Goal: Transaction & Acquisition: Register for event/course

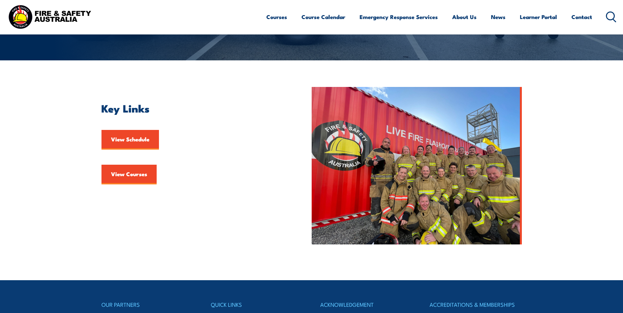
scroll to position [131, 0]
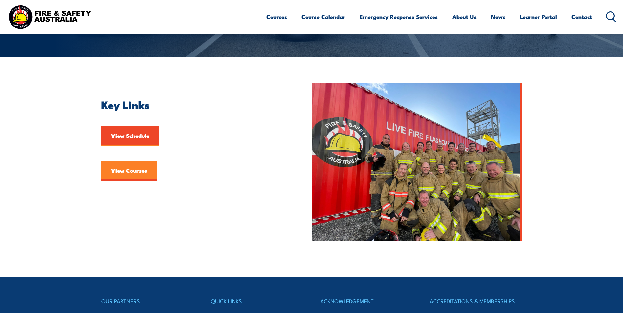
click at [125, 171] on link "View Courses" at bounding box center [128, 171] width 55 height 20
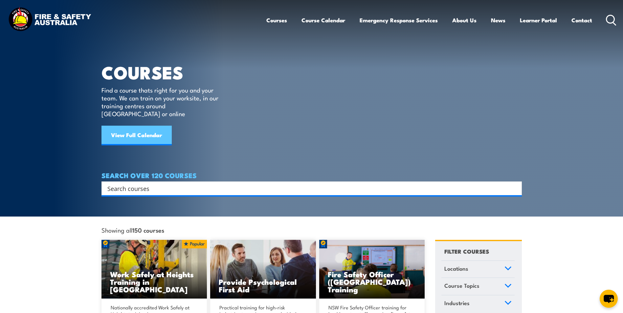
click at [138, 127] on link "View Full Calendar" at bounding box center [136, 136] width 70 height 20
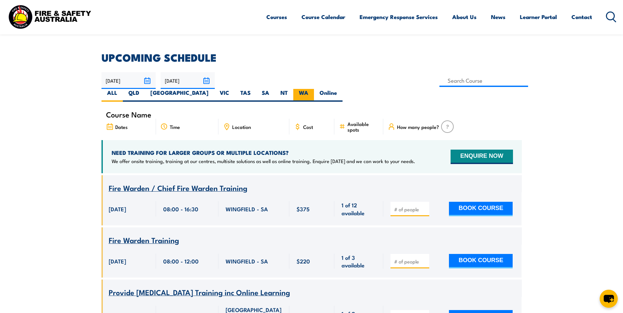
click at [314, 89] on label "WA" at bounding box center [303, 95] width 21 height 13
click at [313, 89] on input "WA" at bounding box center [310, 91] width 4 height 4
radio input "true"
click at [314, 89] on label "WA" at bounding box center [303, 95] width 21 height 13
click at [313, 89] on input "WA" at bounding box center [310, 91] width 4 height 4
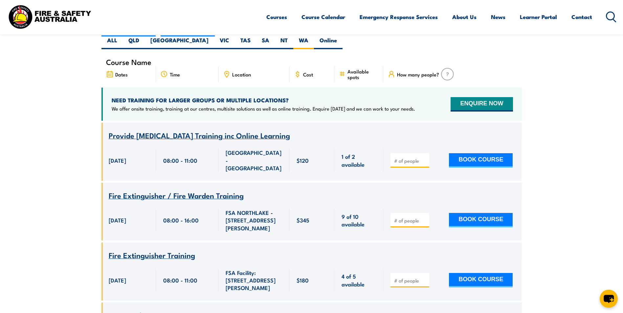
click at [116, 216] on span "[DATE]" at bounding box center [117, 220] width 17 height 8
click at [487, 213] on button "BOOK COURSE" at bounding box center [481, 220] width 64 height 14
type input "1"
click at [424, 217] on input "1" at bounding box center [410, 220] width 33 height 7
click at [482, 213] on button "BOOK COURSE" at bounding box center [481, 220] width 64 height 14
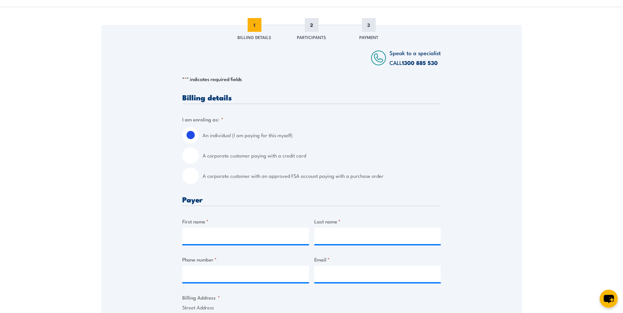
scroll to position [131, 0]
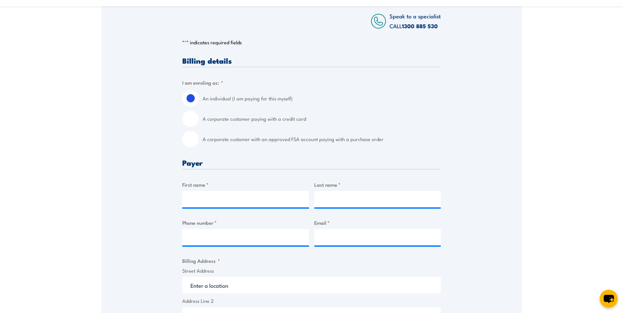
click at [285, 123] on label "A corporate customer paying with a credit card" at bounding box center [322, 119] width 238 height 16
click at [199, 123] on input "A corporate customer paying with a credit card" at bounding box center [190, 119] width 16 height 16
radio input "true"
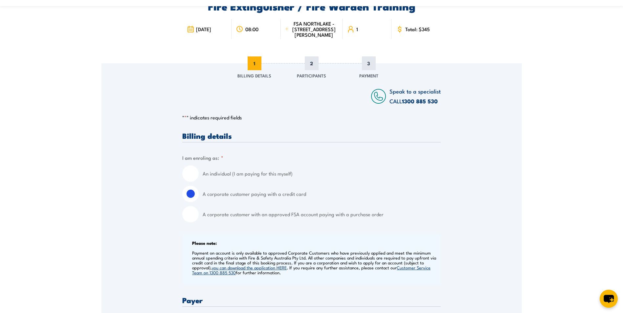
scroll to position [66, 0]
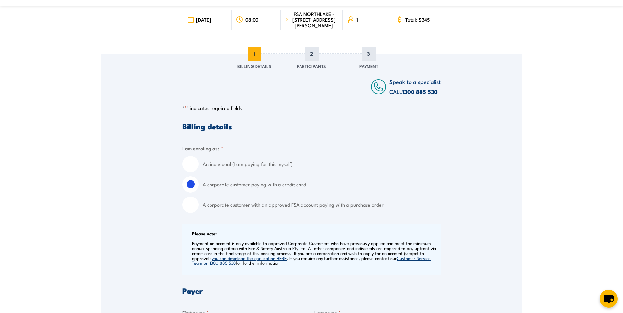
click at [189, 212] on input "A corporate customer with an approved FSA account paying with a purchase order" at bounding box center [190, 205] width 16 height 16
radio input "true"
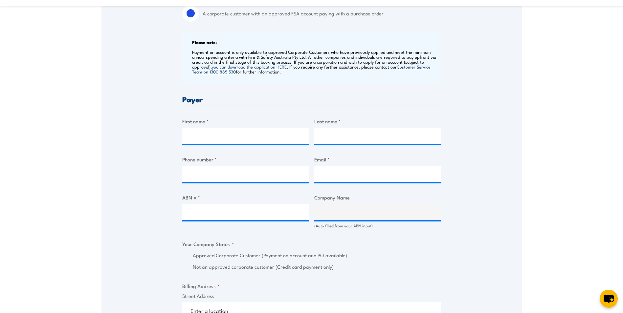
scroll to position [263, 0]
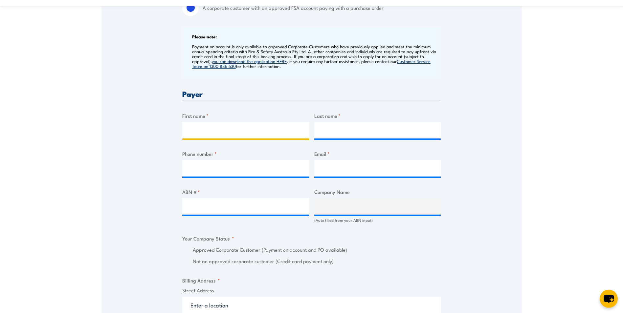
click at [209, 131] on input "First name *" at bounding box center [245, 130] width 127 height 16
type input "Nuria"
type input "Fita"
type input "0862182100"
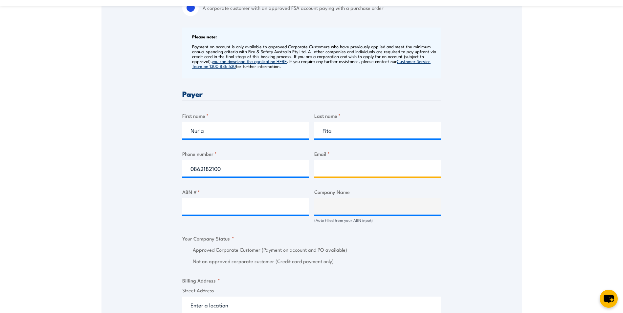
type input "nuria.fita@tetratech.com"
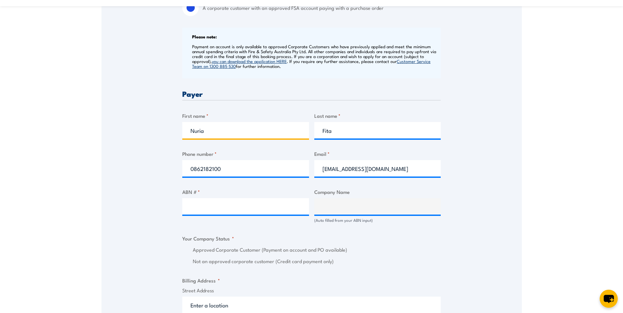
drag, startPoint x: 210, startPoint y: 136, endPoint x: 168, endPoint y: 134, distance: 41.7
click at [168, 134] on div "Speak to a specialist CALL 1300 885 530 CALL 1300 885 530 " * " indicates requi…" at bounding box center [311, 219] width 420 height 725
drag, startPoint x: 343, startPoint y: 136, endPoint x: 316, endPoint y: 136, distance: 26.6
click at [316, 136] on input "Fita" at bounding box center [377, 130] width 127 height 16
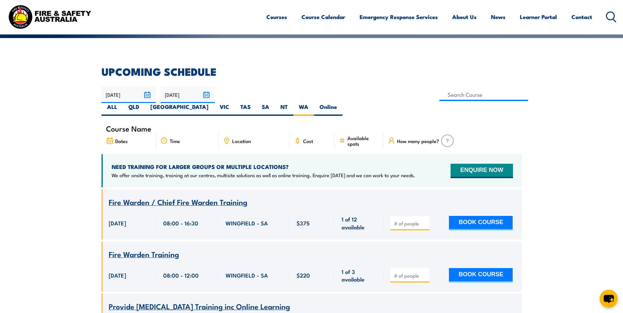
scroll to position [131, 0]
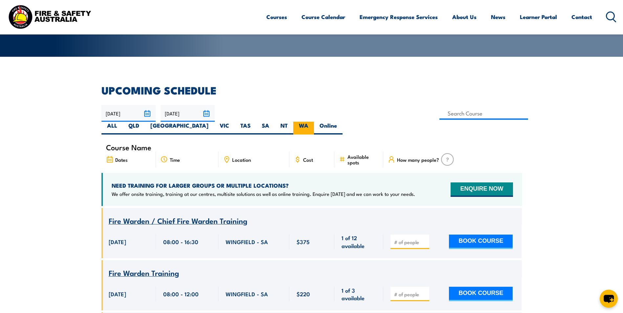
click at [314, 122] on label "WA" at bounding box center [303, 128] width 21 height 13
click at [313, 122] on input "WA" at bounding box center [310, 124] width 4 height 4
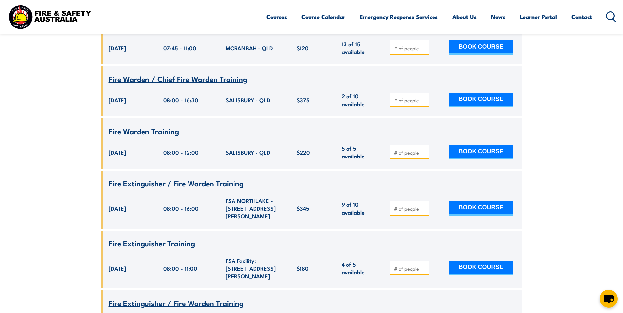
scroll to position [1576, 0]
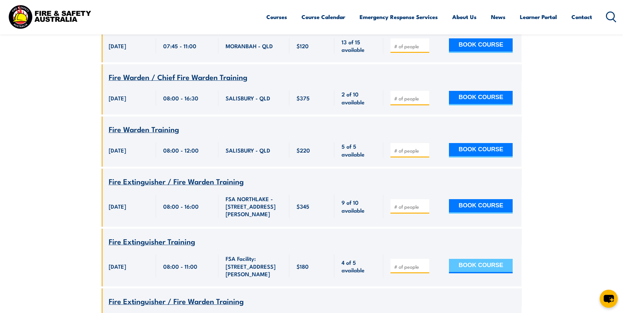
click at [485, 259] on button "BOOK COURSE" at bounding box center [481, 266] width 64 height 14
type input "1"
click at [423, 264] on input "1" at bounding box center [410, 267] width 33 height 7
click at [472, 259] on button "BOOK COURSE" at bounding box center [481, 266] width 64 height 14
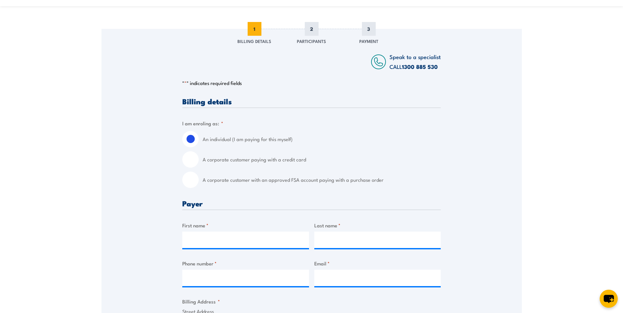
scroll to position [98, 0]
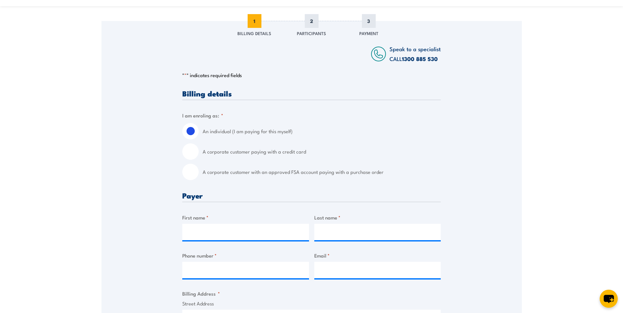
click at [190, 178] on input "A corporate customer with an approved FSA account paying with a purchase order" at bounding box center [190, 172] width 16 height 16
radio input "true"
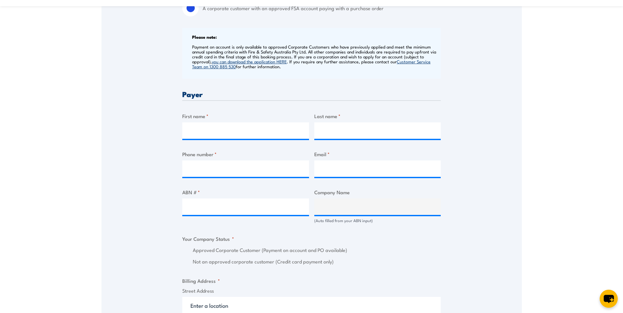
scroll to position [263, 0]
click at [195, 137] on input "First name *" at bounding box center [245, 130] width 127 height 16
type input "Nuria"
type input "Fita"
type input "0862182100"
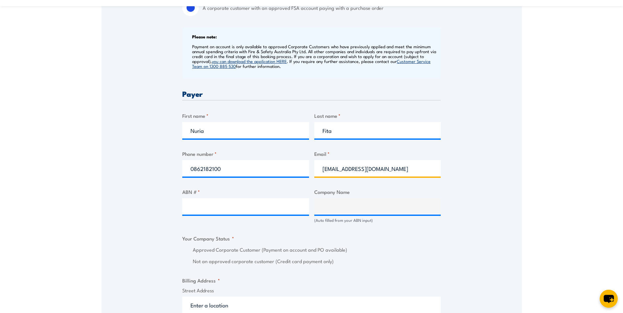
click at [389, 176] on input "[EMAIL_ADDRESS][DOMAIN_NAME]" at bounding box center [377, 168] width 127 height 16
type input "n"
type input "[EMAIL_ADDRESS][DOMAIN_NAME]"
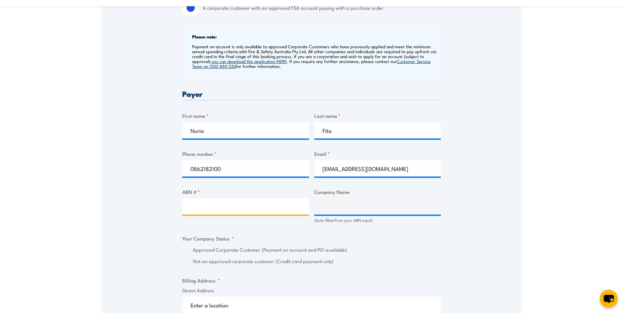
click at [201, 215] on input "ABN # *" at bounding box center [245, 206] width 127 height 16
click at [247, 209] on input "ABN # *" at bounding box center [245, 206] width 127 height 16
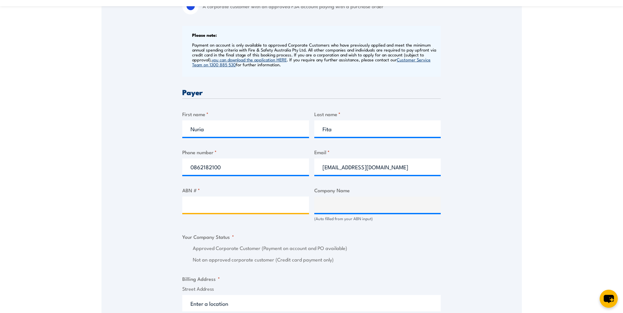
click at [216, 205] on input "ABN # *" at bounding box center [245, 205] width 127 height 16
click at [193, 212] on input "ABN # *" at bounding box center [245, 205] width 127 height 16
paste input "55139460521"
type input "55139460521"
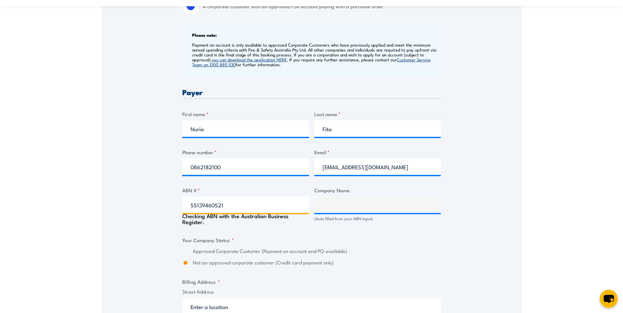
type input "TETRA TECH COFFEY PTY LTD"
radio input "true"
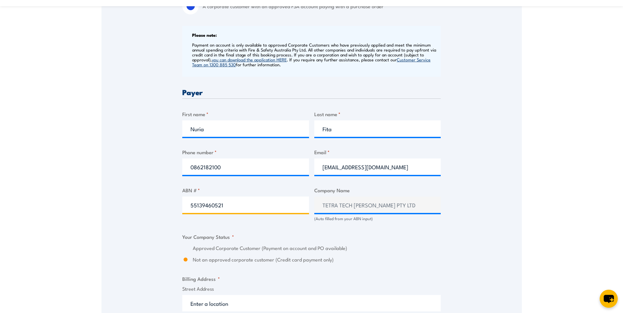
type input "55139460521"
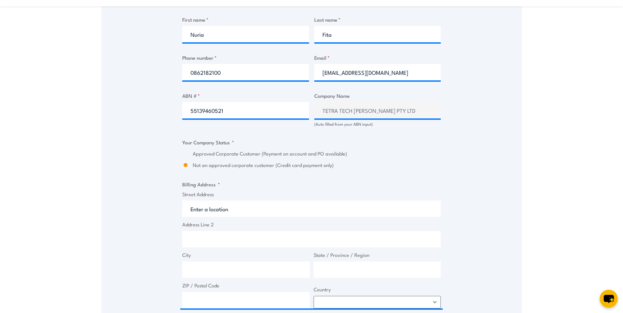
scroll to position [363, 0]
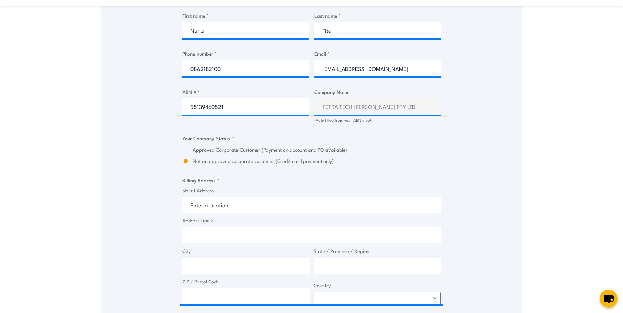
click at [206, 154] on label "Approved Corporate Customer (Payment on account and PO available)" at bounding box center [317, 150] width 248 height 8
click at [189, 165] on div "Not an approved corporate customer (Credit card payment only)" at bounding box center [311, 162] width 258 height 8
click at [210, 165] on label "Not an approved corporate customer (Credit card payment only)" at bounding box center [317, 162] width 248 height 8
click at [189, 165] on input "Not an approved corporate customer (Credit card payment only)" at bounding box center [185, 162] width 7 height 8
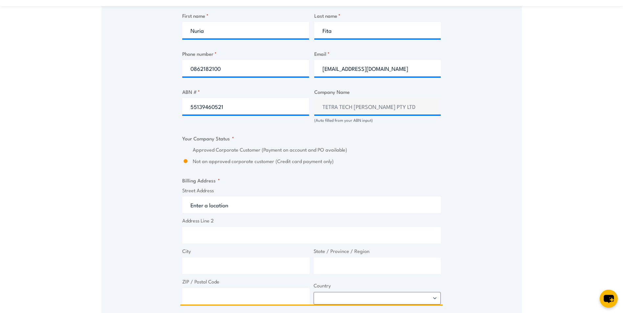
click at [219, 210] on input "Street Address" at bounding box center [311, 205] width 258 height 16
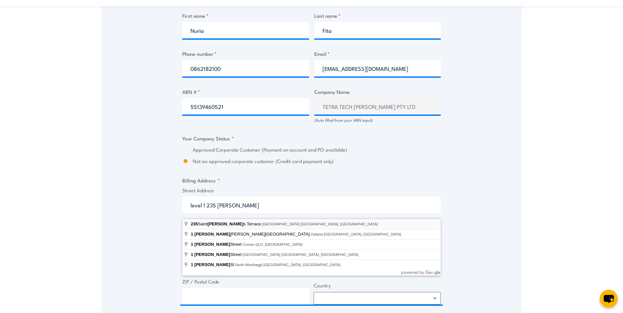
type input "235 Saint Georges Terrace, West Perth WA, Australia"
type input "235 St Georges Terrace"
type input "West Perth"
type input "Western Australia"
type input "6005"
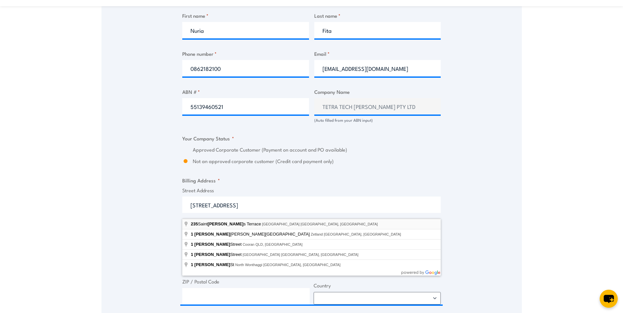
select select "Australia"
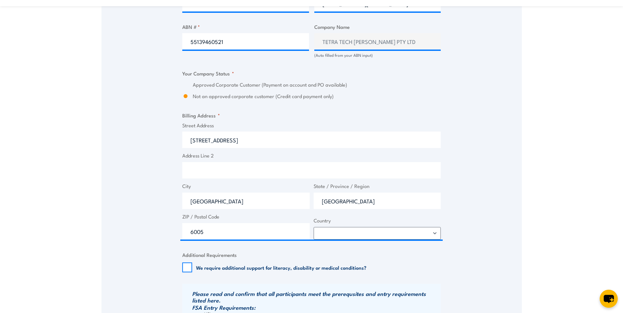
scroll to position [428, 0]
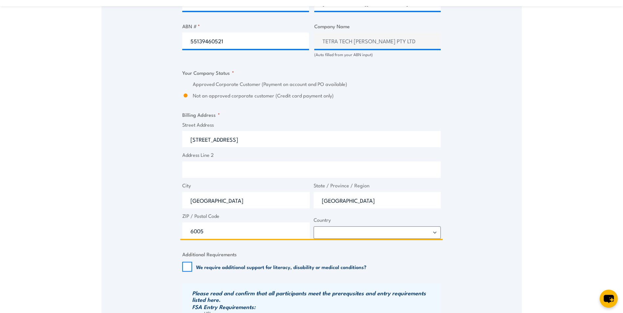
click at [259, 143] on input "235 St Georges Terrace" at bounding box center [311, 139] width 258 height 16
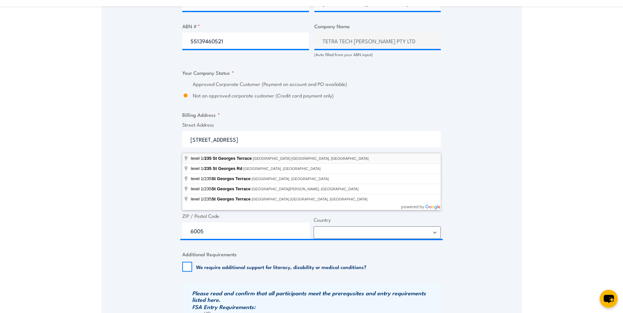
type input "level 1/235 St Georges Terrace, West Perth WA, Australia"
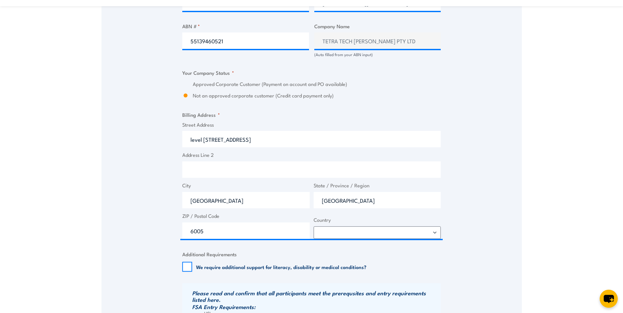
type input "235 St Georges Terrace"
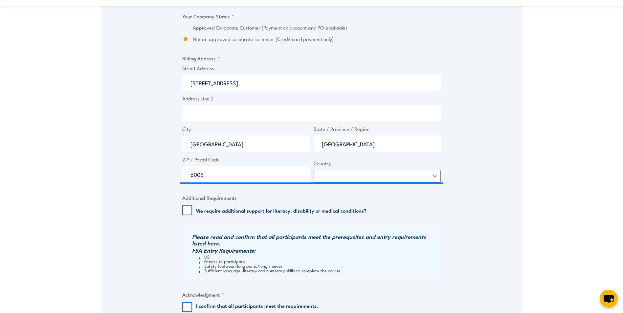
scroll to position [494, 0]
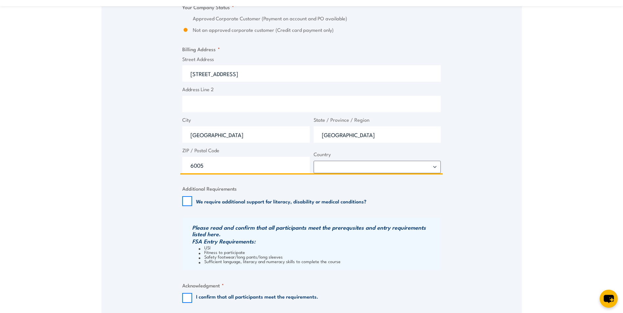
click at [208, 168] on input "6005" at bounding box center [245, 165] width 127 height 16
type input "6000"
click at [433, 171] on select "Afghanistan Albania Algeria American Samoa Andorra Angola Anguilla Antarctica A…" at bounding box center [377, 167] width 127 height 12
click at [314, 166] on select "Afghanistan Albania Algeria American Samoa Andorra Angola Anguilla Antarctica A…" at bounding box center [377, 167] width 127 height 12
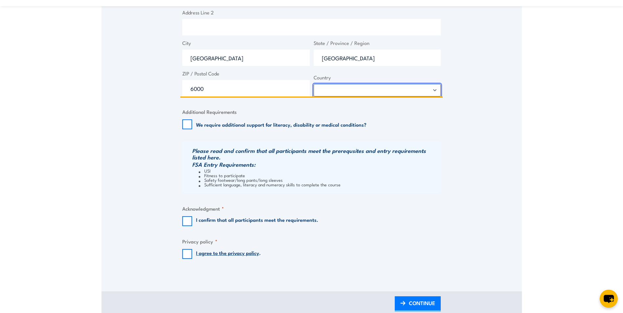
scroll to position [625, 0]
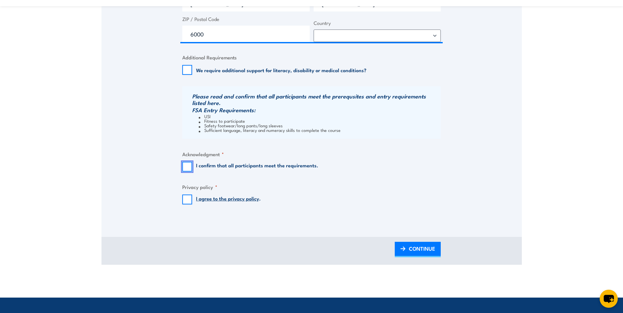
click at [186, 171] on input "I confirm that all participants meet the requirements." at bounding box center [187, 167] width 10 height 10
checkbox input "true"
click at [189, 205] on input "I agree to the privacy policy ." at bounding box center [187, 200] width 10 height 10
checkbox input "true"
click at [424, 253] on span "CONTINUE" at bounding box center [422, 248] width 26 height 17
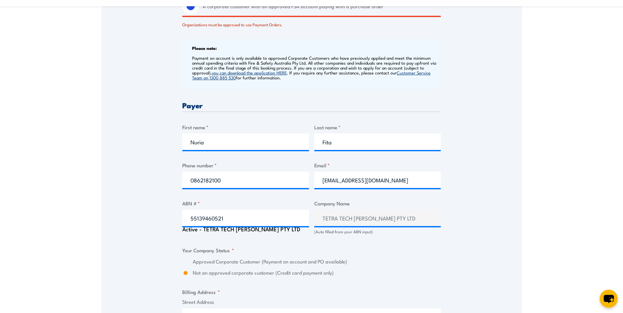
scroll to position [290, 0]
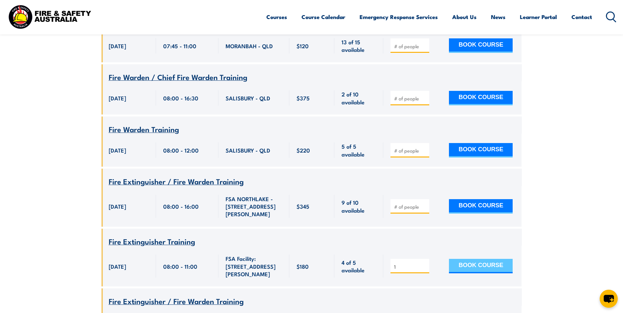
click at [480, 259] on button "BOOK COURSE" at bounding box center [481, 266] width 64 height 14
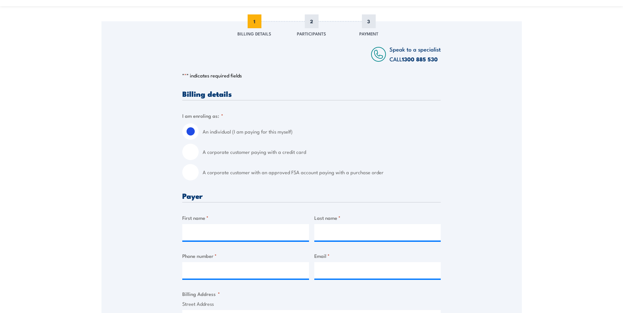
scroll to position [98, 0]
click at [191, 158] on input "A corporate customer paying with a credit card" at bounding box center [190, 151] width 16 height 16
radio input "true"
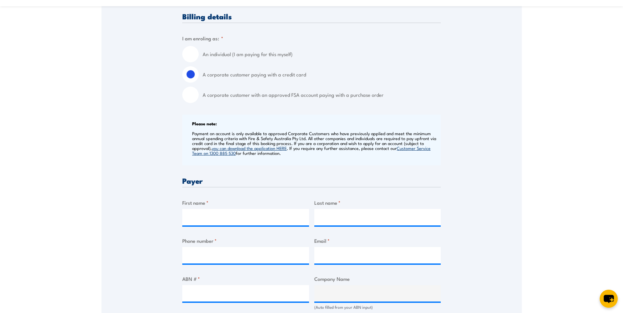
scroll to position [197, 0]
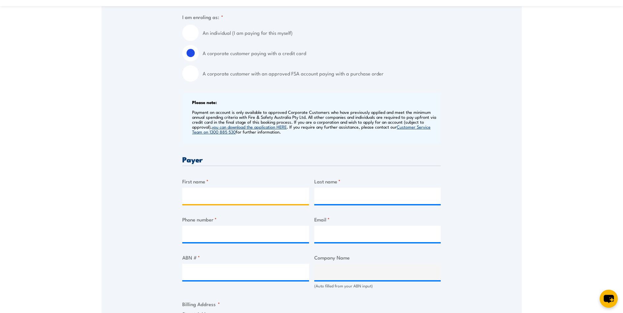
click at [207, 198] on input "First name *" at bounding box center [245, 196] width 127 height 16
type input "Nuria"
type input "Fita"
type input "0862182100"
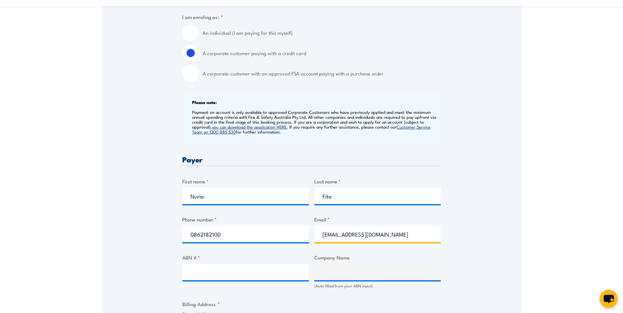
drag, startPoint x: 387, startPoint y: 242, endPoint x: 322, endPoint y: 243, distance: 65.4
click at [322, 242] on input "[EMAIL_ADDRESS][DOMAIN_NAME]" at bounding box center [377, 234] width 127 height 16
type input "[EMAIL_ADDRESS][DOMAIN_NAME]"
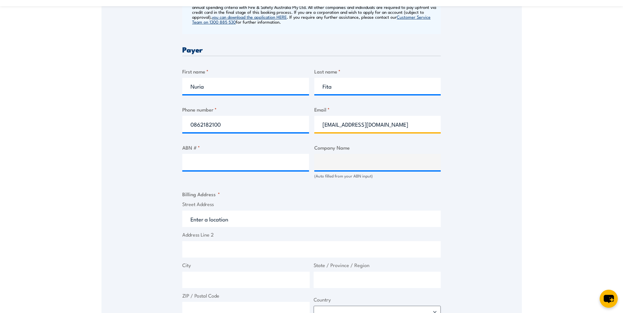
scroll to position [328, 0]
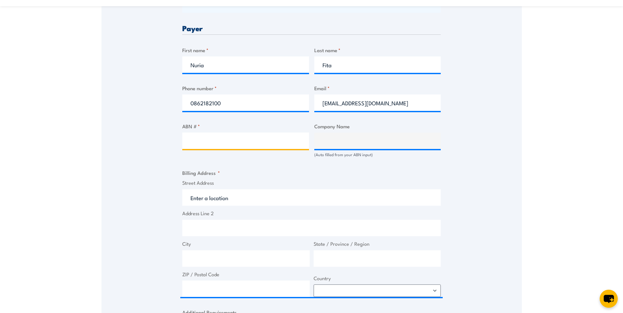
click at [209, 147] on input "ABN # *" at bounding box center [245, 141] width 127 height 16
click at [188, 148] on input "ABN # *" at bounding box center [245, 141] width 127 height 16
paste input "55139460521"
type input "55139460521"
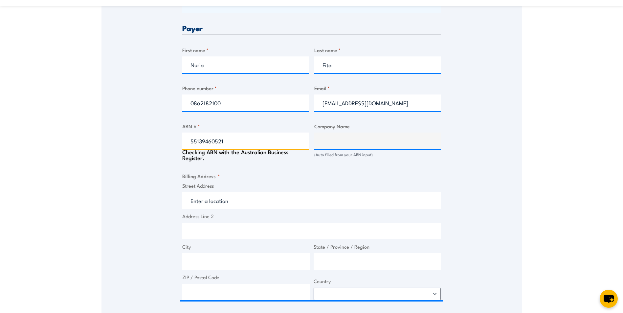
type input "TETRA TECH [PERSON_NAME] PTY LTD"
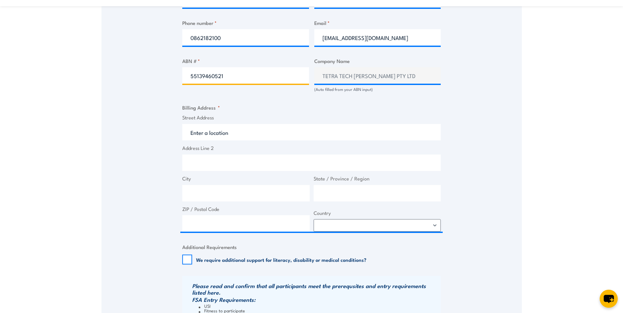
scroll to position [394, 0]
type input "55139460521"
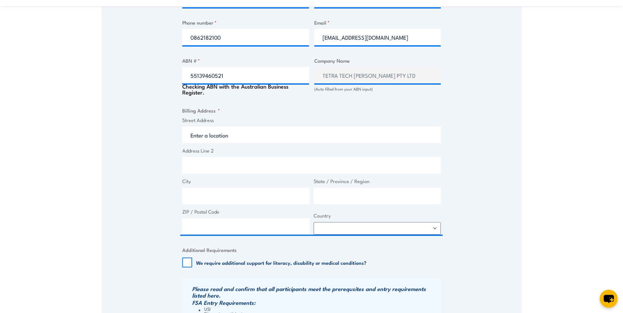
click at [220, 124] on label "Street Address" at bounding box center [311, 121] width 258 height 8
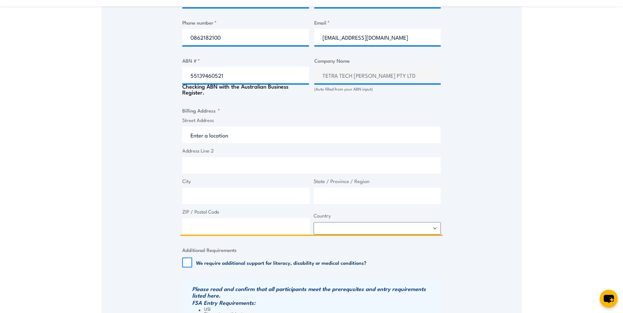
click at [220, 127] on input "Street Address" at bounding box center [311, 135] width 258 height 16
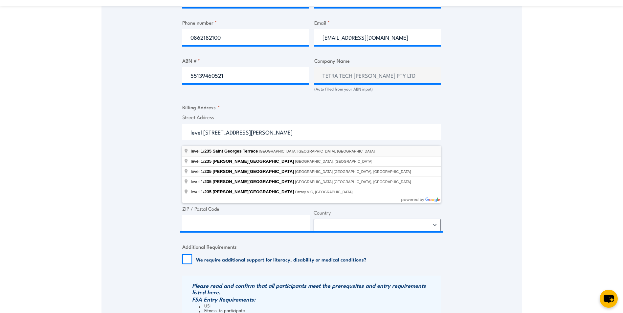
type input "level [STREET_ADDRESS]"
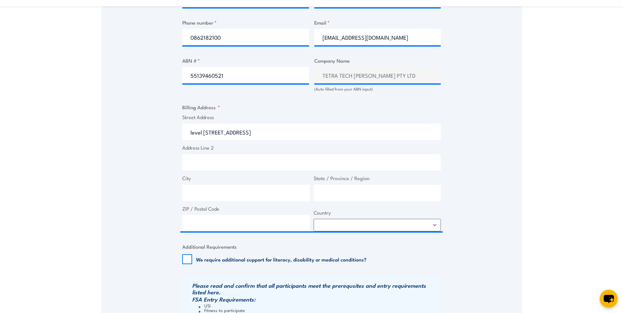
type input "[STREET_ADDRESS]"
type input "[GEOGRAPHIC_DATA]"
type input "6005"
select select "[GEOGRAPHIC_DATA]"
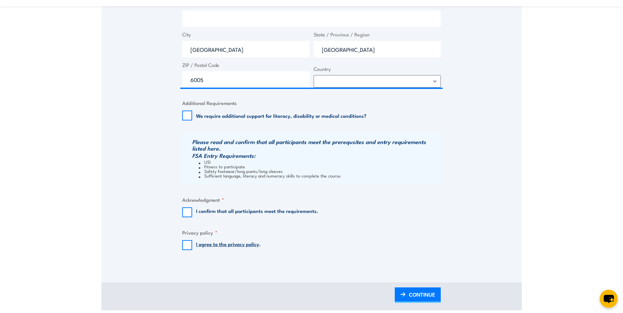
scroll to position [558, 0]
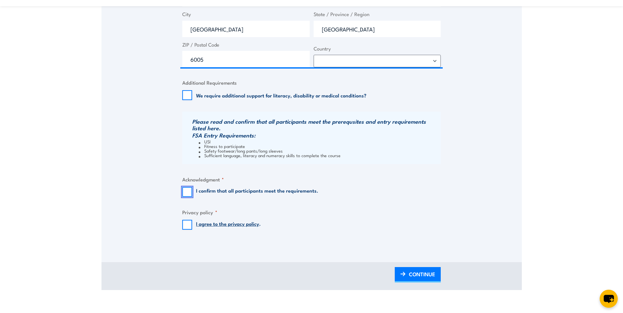
click at [189, 197] on input "I confirm that all participants meet the requirements." at bounding box center [187, 192] width 10 height 10
checkbox input "true"
click at [190, 230] on input "I agree to the privacy policy ." at bounding box center [187, 225] width 10 height 10
checkbox input "true"
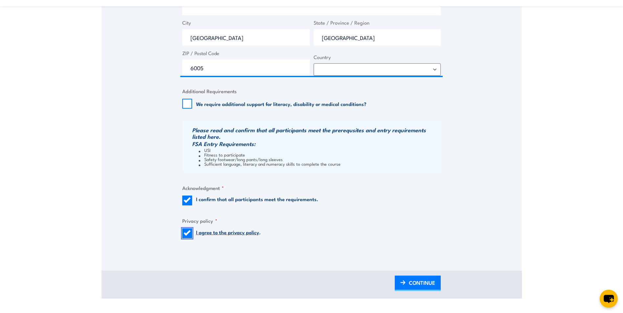
scroll to position [624, 0]
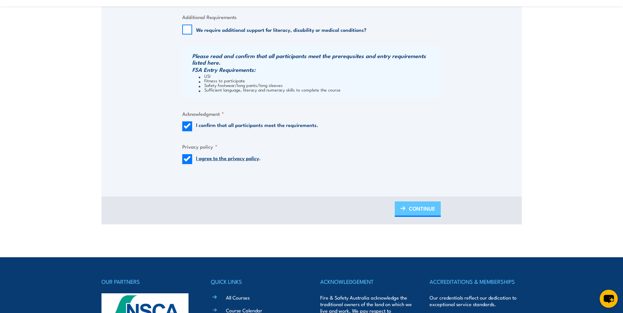
click at [414, 214] on span "CONTINUE" at bounding box center [422, 208] width 26 height 17
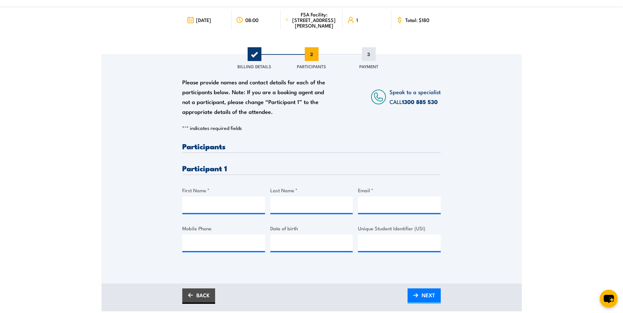
scroll to position [66, 0]
click at [216, 150] on h3 "Participants" at bounding box center [311, 146] width 258 height 8
click at [204, 172] on h3 "Participant 1" at bounding box center [311, 168] width 258 height 8
click at [207, 205] on input "First Name *" at bounding box center [223, 204] width 83 height 16
click at [195, 209] on input "First Name *" at bounding box center [223, 204] width 83 height 16
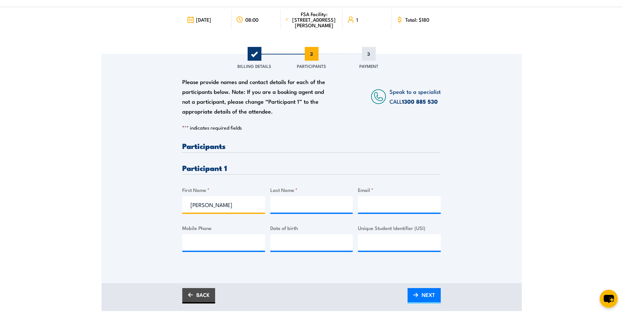
type input "[PERSON_NAME]"
click at [271, 212] on input "Last Name *" at bounding box center [311, 204] width 83 height 16
click at [274, 209] on input "Last Name *" at bounding box center [311, 204] width 83 height 16
type input "[PERSON_NAME]"
click at [392, 210] on input "Email *" at bounding box center [399, 204] width 83 height 16
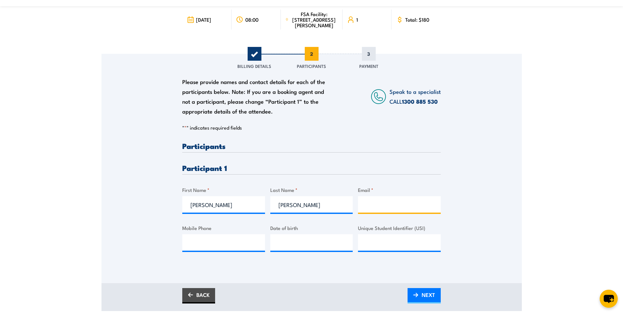
paste input "[PERSON_NAME][EMAIL_ADDRESS][DOMAIN_NAME]"
click at [367, 211] on input "[PERSON_NAME][EMAIL_ADDRESS][DOMAIN_NAME]" at bounding box center [399, 204] width 83 height 16
type input "[PERSON_NAME][EMAIL_ADDRESS][DOMAIN_NAME]"
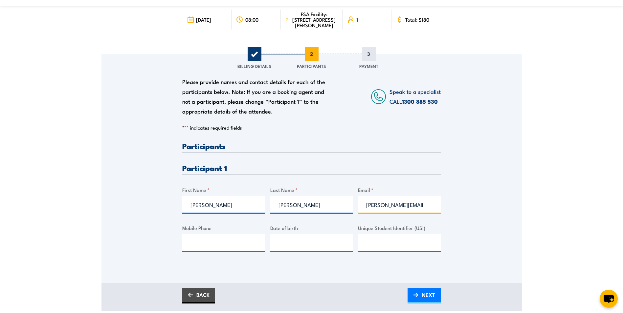
click at [428, 210] on input "[PERSON_NAME][EMAIL_ADDRESS][DOMAIN_NAME]" at bounding box center [399, 204] width 83 height 16
drag, startPoint x: 413, startPoint y: 210, endPoint x: 360, endPoint y: 215, distance: 52.8
click at [360, 213] on input "[PERSON_NAME][EMAIL_ADDRESS][DOMAIN_NAME]" at bounding box center [399, 204] width 83 height 16
click at [208, 250] on input "Mobile Phone" at bounding box center [223, 242] width 83 height 16
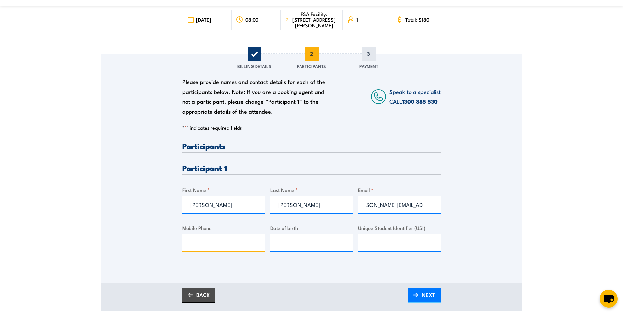
scroll to position [0, 0]
click at [194, 246] on input "Mobile Phone" at bounding box center [223, 242] width 83 height 16
type input "0468960932"
click at [294, 251] on input "__/__/____" at bounding box center [311, 242] width 83 height 16
type input "[DATE]"
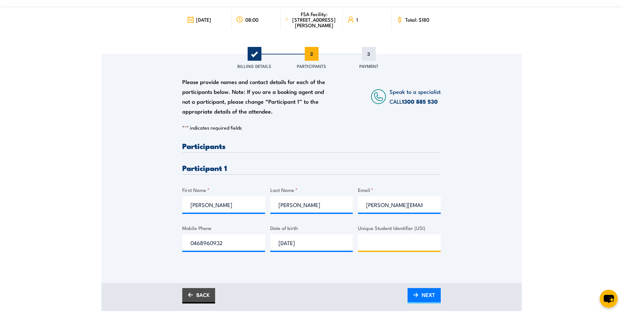
click at [402, 251] on input "Unique Student Identifier (USI)" at bounding box center [399, 242] width 83 height 16
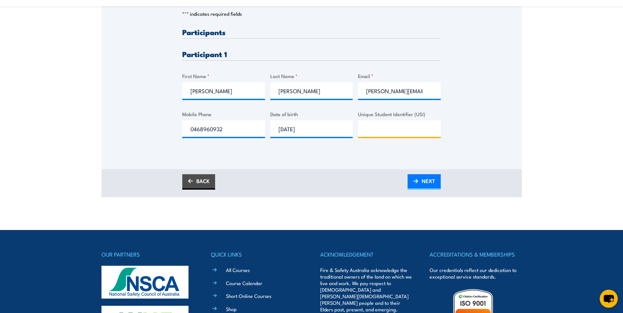
scroll to position [164, 0]
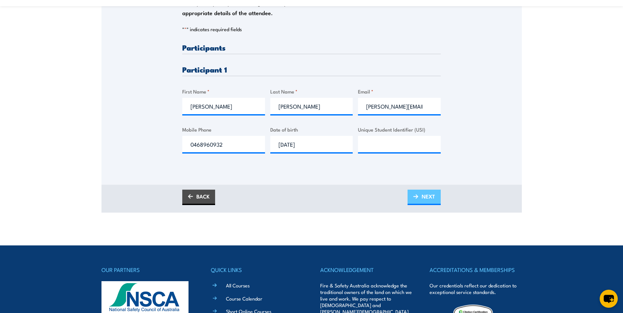
click at [425, 203] on span "NEXT" at bounding box center [428, 196] width 13 height 17
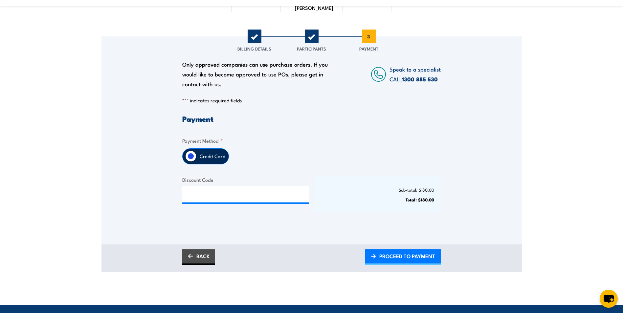
scroll to position [98, 0]
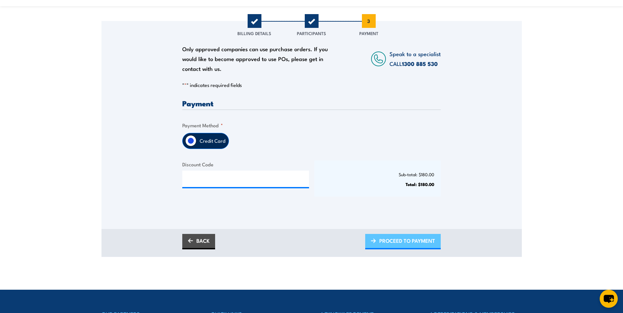
click at [407, 247] on span "PROCEED TO PAYMENT" at bounding box center [407, 240] width 56 height 17
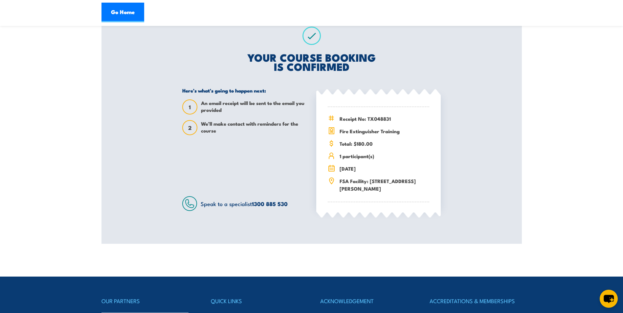
scroll to position [131, 0]
